Goal: Information Seeking & Learning: Compare options

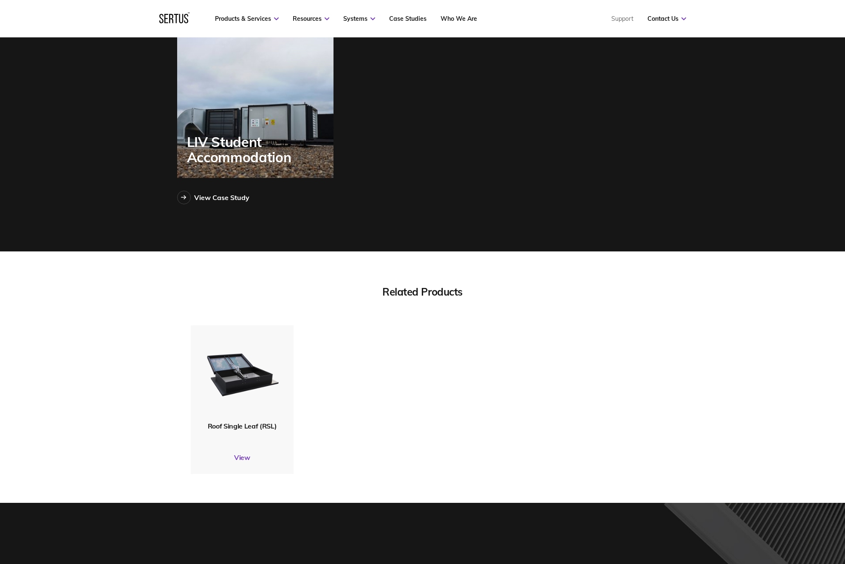
scroll to position [2520, 0]
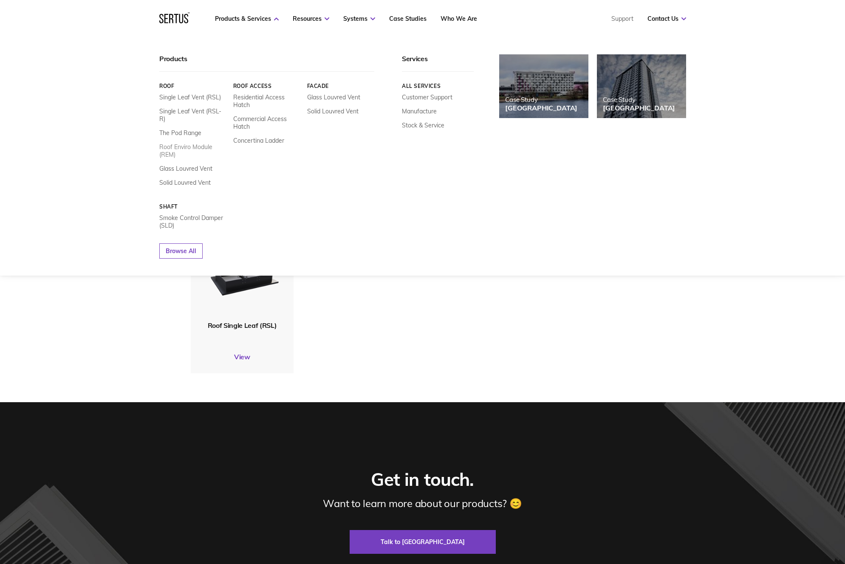
click at [185, 143] on link "Roof Enviro Module (REM)" at bounding box center [193, 150] width 68 height 15
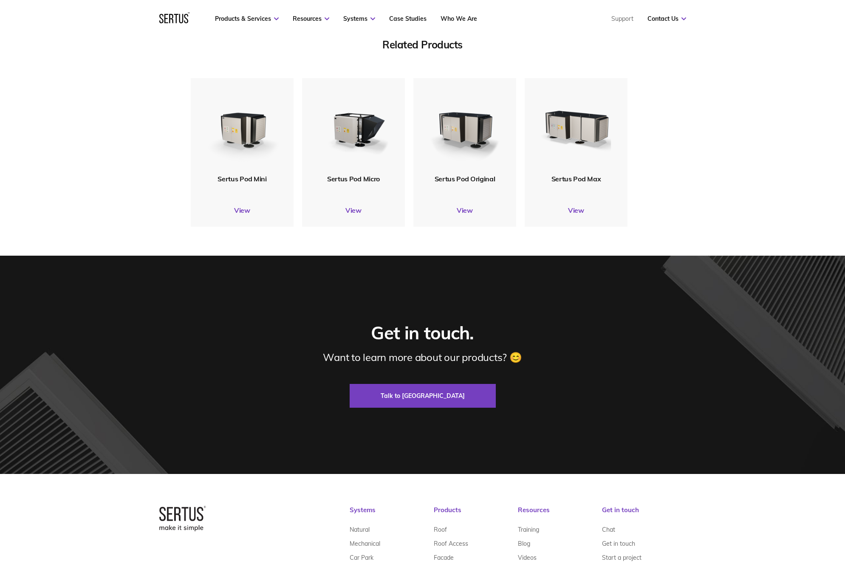
scroll to position [2607, 0]
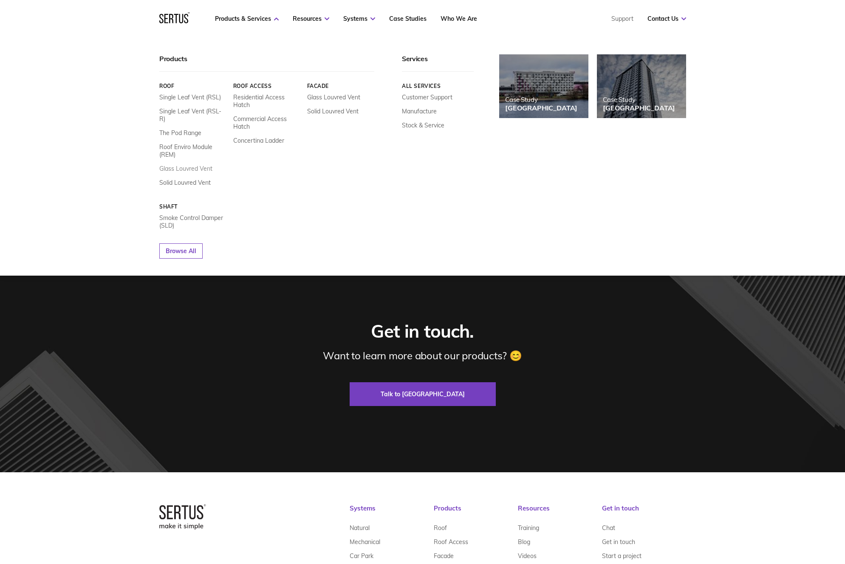
click at [191, 165] on link "Glass Louvred Vent" at bounding box center [185, 169] width 53 height 8
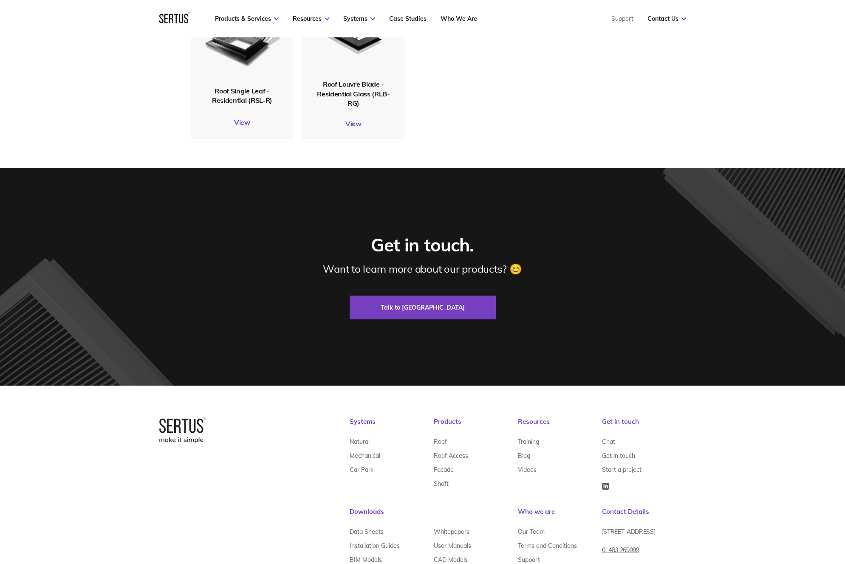
scroll to position [2702, 0]
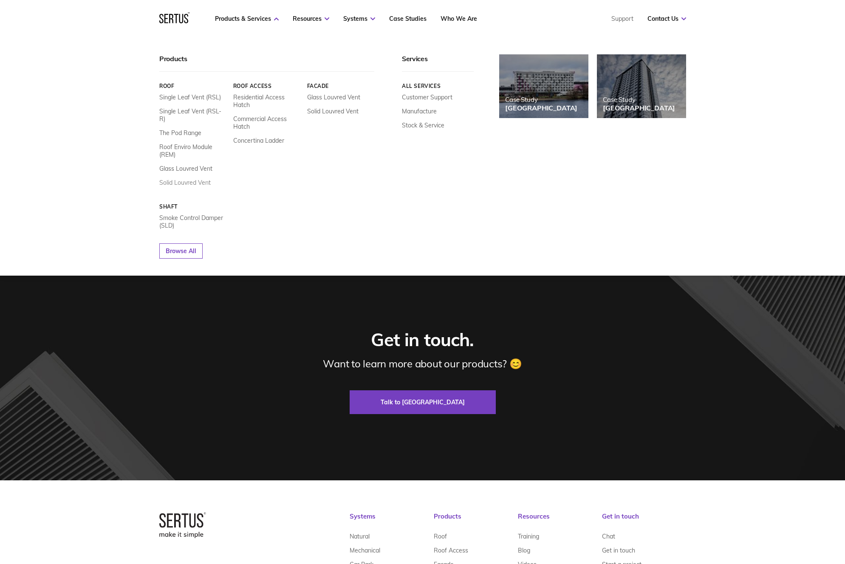
click at [181, 179] on link "Solid Louvred Vent" at bounding box center [184, 183] width 51 height 8
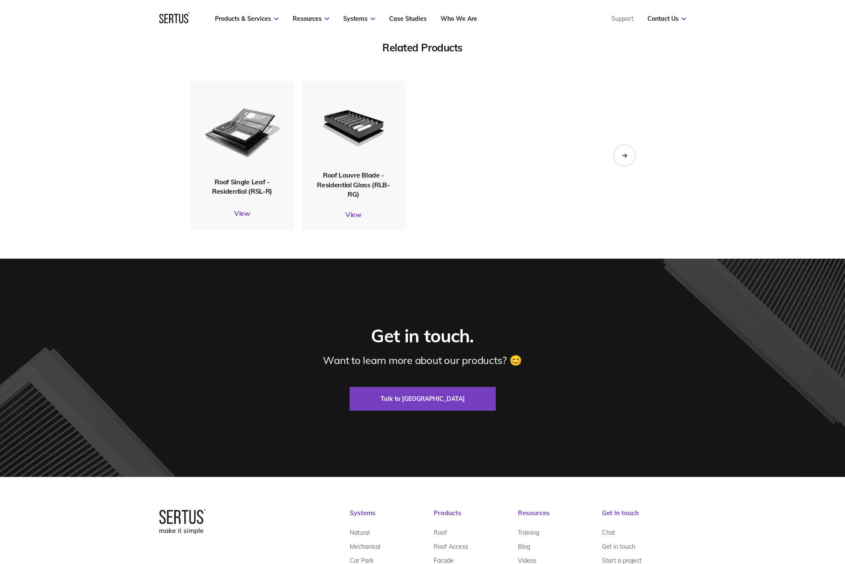
scroll to position [2581, 0]
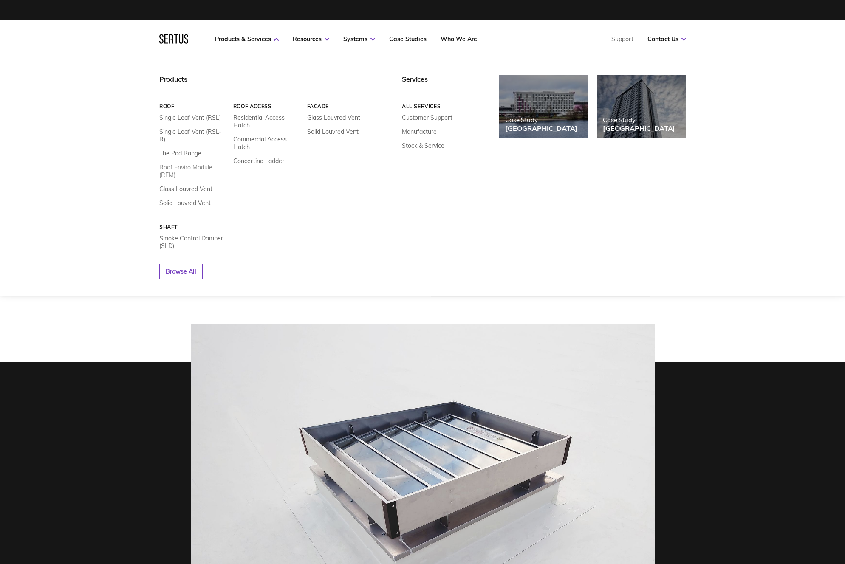
click at [198, 163] on link "Roof Enviro Module (REM)" at bounding box center [193, 170] width 68 height 15
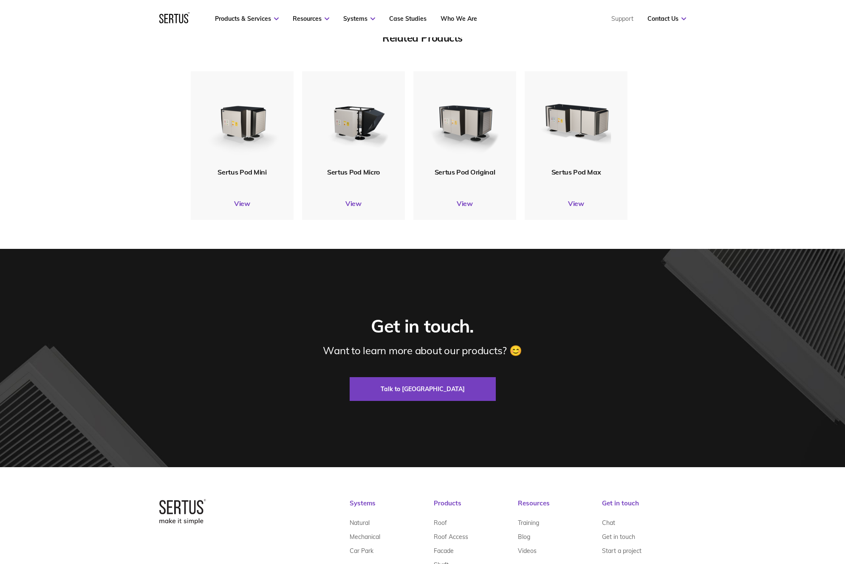
scroll to position [2623, 0]
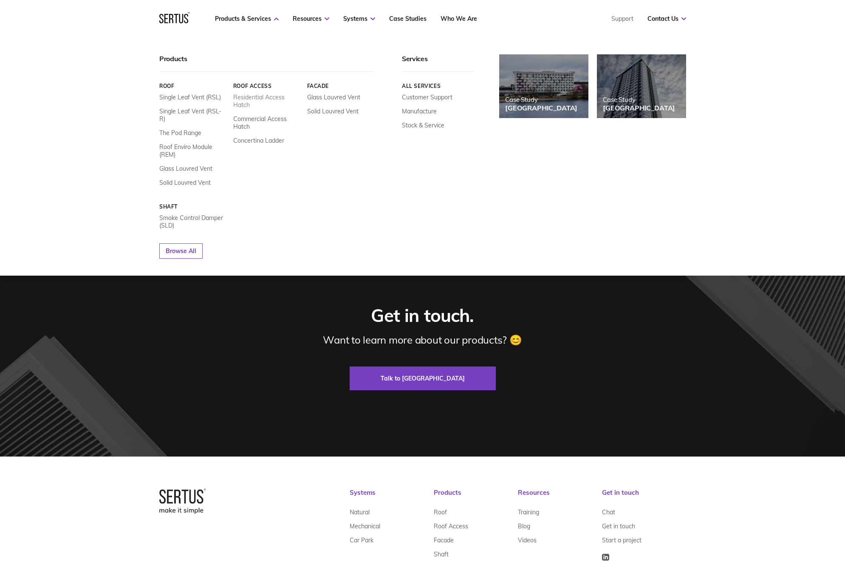
click at [241, 98] on link "Residential Access Hatch" at bounding box center [267, 100] width 68 height 15
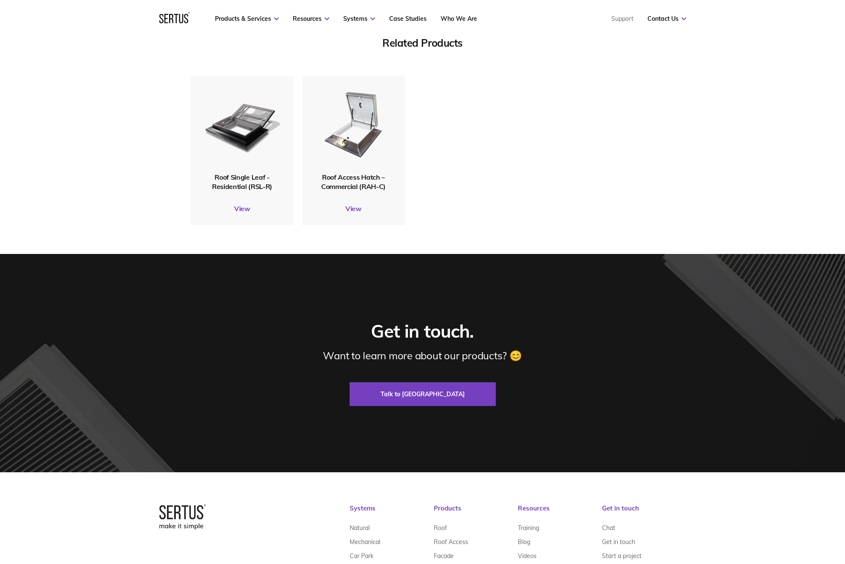
scroll to position [2555, 0]
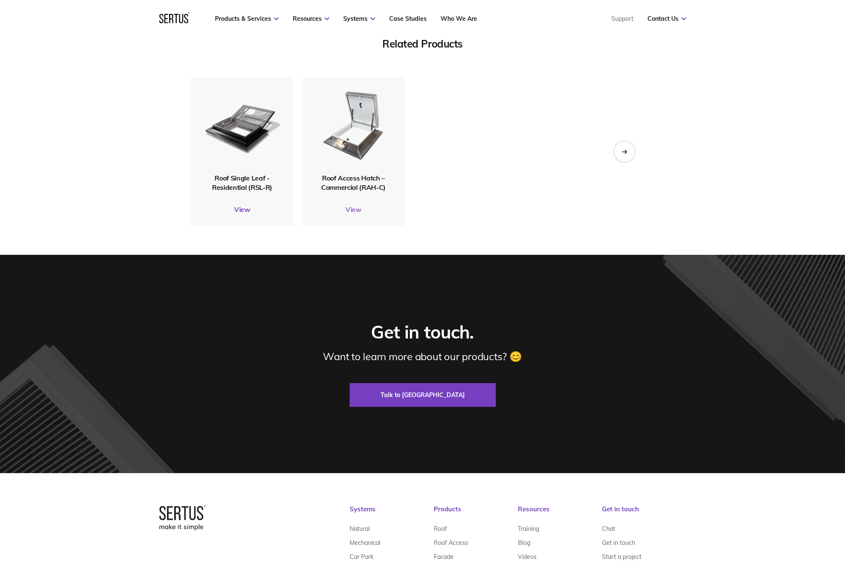
click at [356, 205] on link "View" at bounding box center [353, 209] width 103 height 8
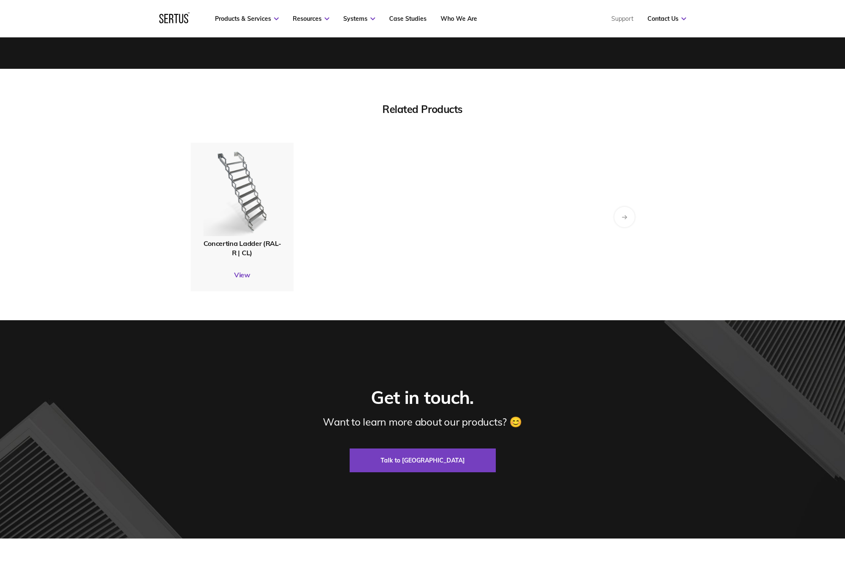
scroll to position [2216, 0]
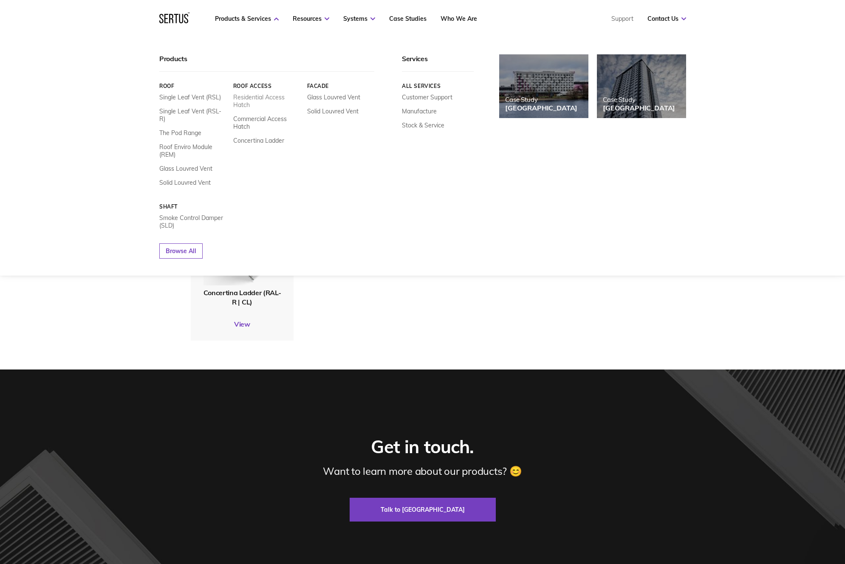
click at [241, 99] on link "Residential Access Hatch" at bounding box center [267, 100] width 68 height 15
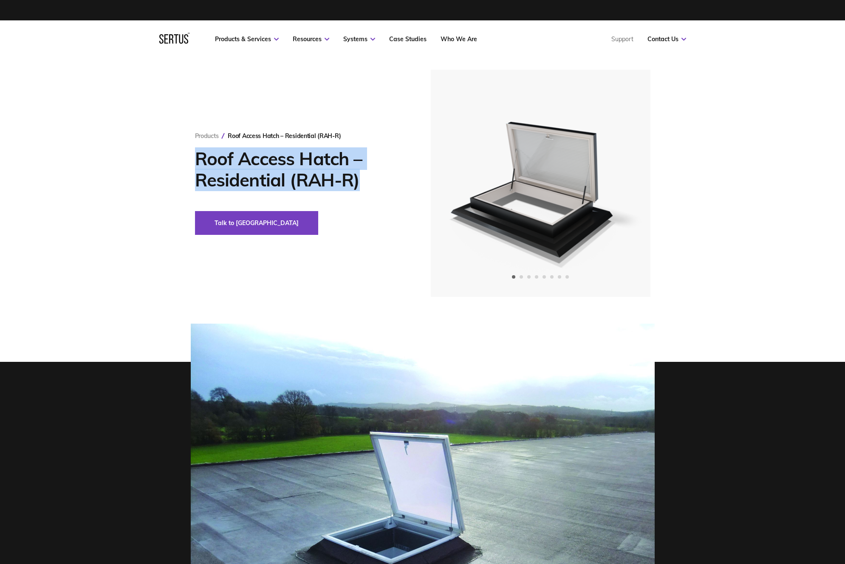
drag, startPoint x: 195, startPoint y: 158, endPoint x: 379, endPoint y: 177, distance: 184.8
click at [379, 177] on h1 "Roof Access Hatch – Residential (RAH-R)" at bounding box center [300, 169] width 210 height 42
copy h1 "Roof Access Hatch – Residential (RAH-R)"
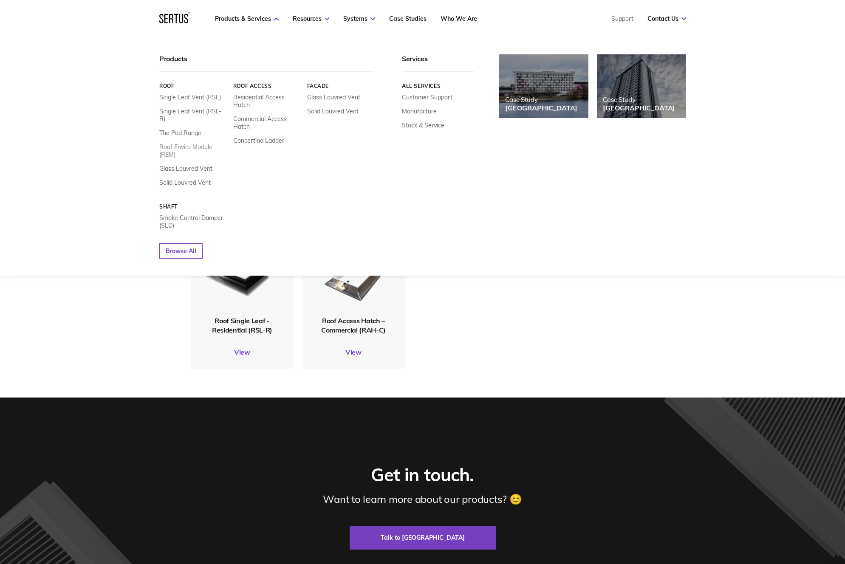
scroll to position [2413, 0]
click at [245, 120] on link "Commercial Access Hatch" at bounding box center [267, 122] width 68 height 15
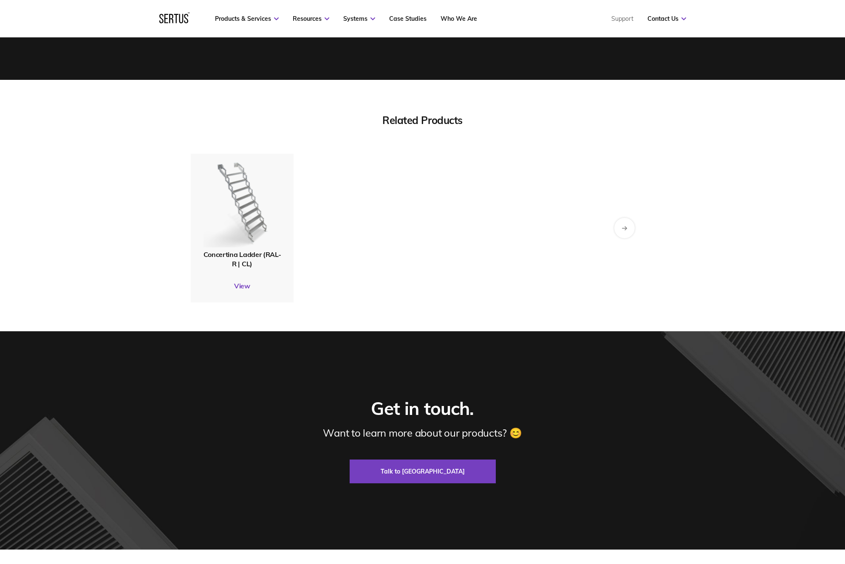
scroll to position [2255, 0]
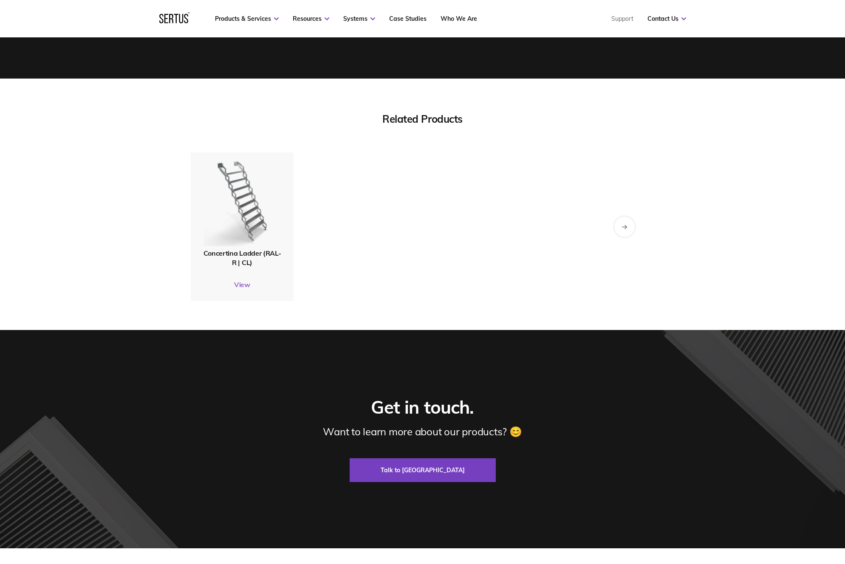
click at [242, 284] on link "View" at bounding box center [242, 284] width 103 height 8
click at [248, 284] on link "View" at bounding box center [242, 284] width 103 height 8
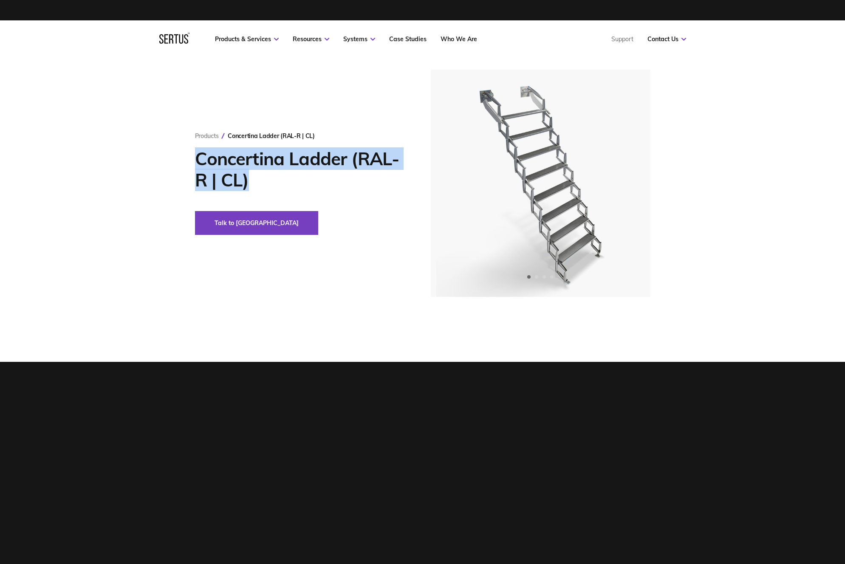
drag, startPoint x: 210, startPoint y: 160, endPoint x: 281, endPoint y: 180, distance: 74.3
click at [281, 180] on h1 "Concertina Ladder (RAL-R | CL)" at bounding box center [300, 169] width 210 height 42
copy h1 "Concertina Ladder (RAL-R | CL)"
